Goal: Information Seeking & Learning: Understand process/instructions

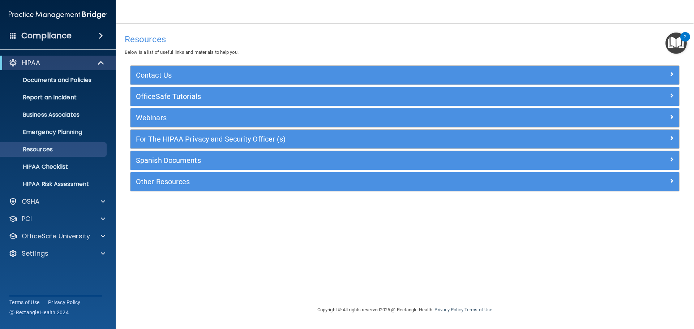
click at [34, 39] on h4 "Compliance" at bounding box center [46, 36] width 50 height 10
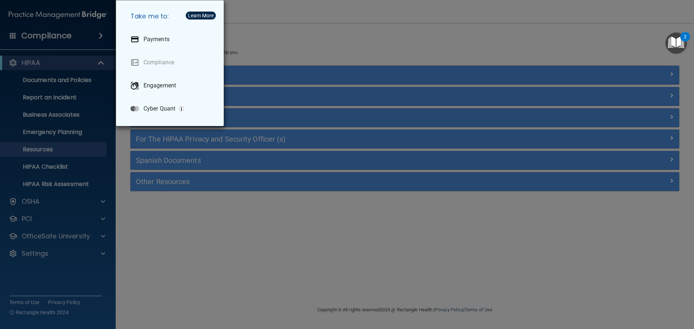
click at [202, 282] on div "Take me to: Payments Compliance Engagement Cyber Quant" at bounding box center [347, 164] width 694 height 329
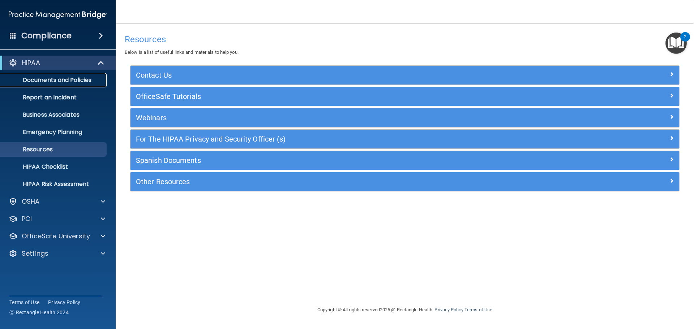
click at [57, 79] on p "Documents and Policies" at bounding box center [54, 80] width 99 height 7
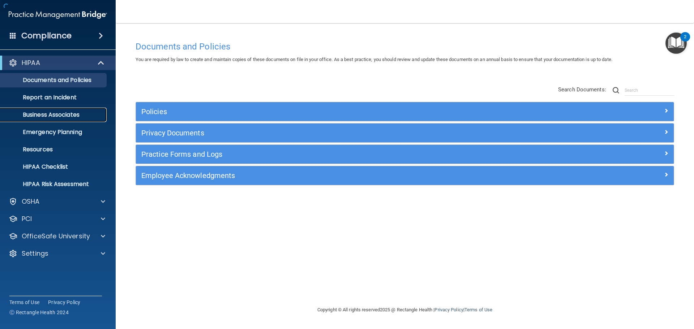
click at [50, 115] on p "Business Associates" at bounding box center [54, 114] width 99 height 7
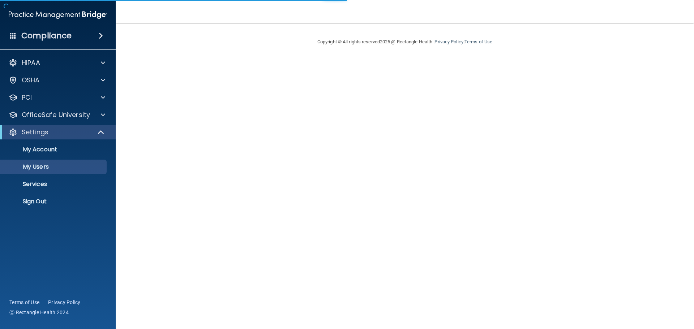
select select "20"
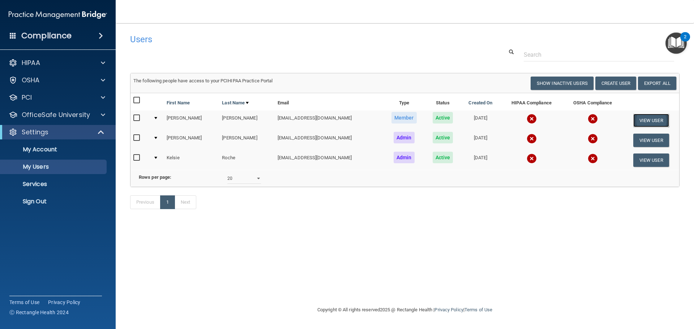
click at [658, 117] on button "View User" at bounding box center [651, 120] width 36 height 13
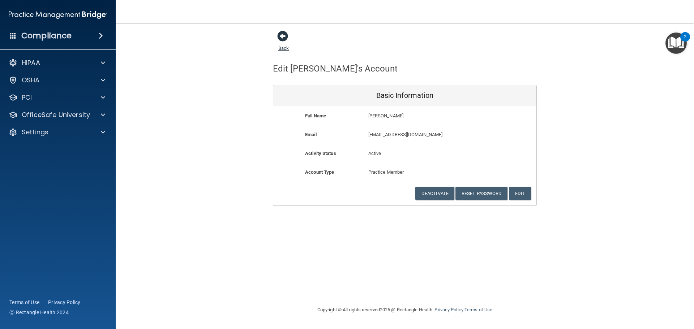
click at [280, 34] on span at bounding box center [282, 36] width 11 height 11
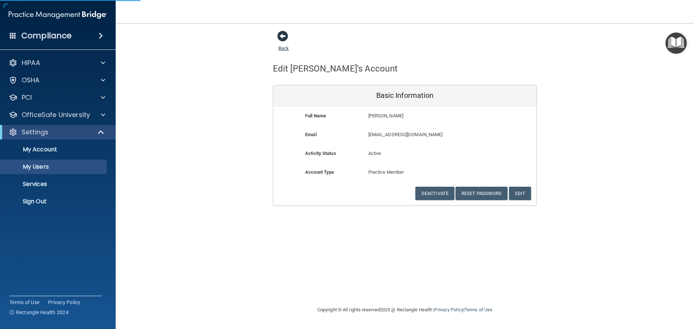
select select "20"
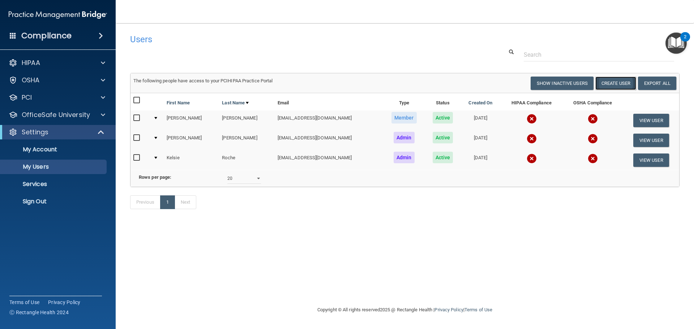
click at [612, 83] on button "Create User" at bounding box center [615, 83] width 41 height 13
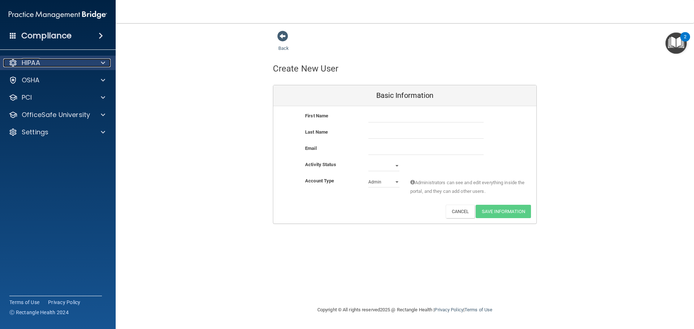
click at [15, 65] on div at bounding box center [13, 63] width 9 height 9
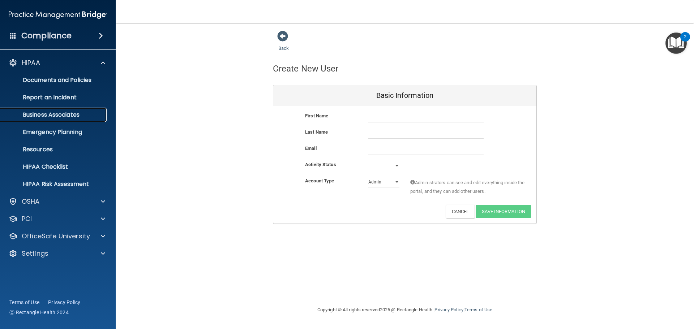
click at [42, 115] on p "Business Associates" at bounding box center [54, 114] width 99 height 7
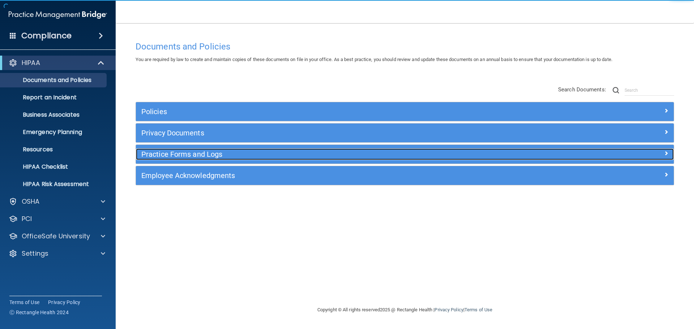
click at [266, 155] on h5 "Practice Forms and Logs" at bounding box center [337, 154] width 392 height 8
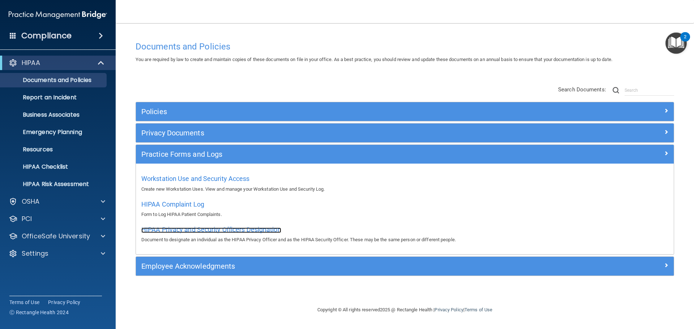
click at [255, 232] on span "HIPAA Privacy and Security Officers Designation" at bounding box center [211, 230] width 140 height 8
